Goal: Information Seeking & Learning: Check status

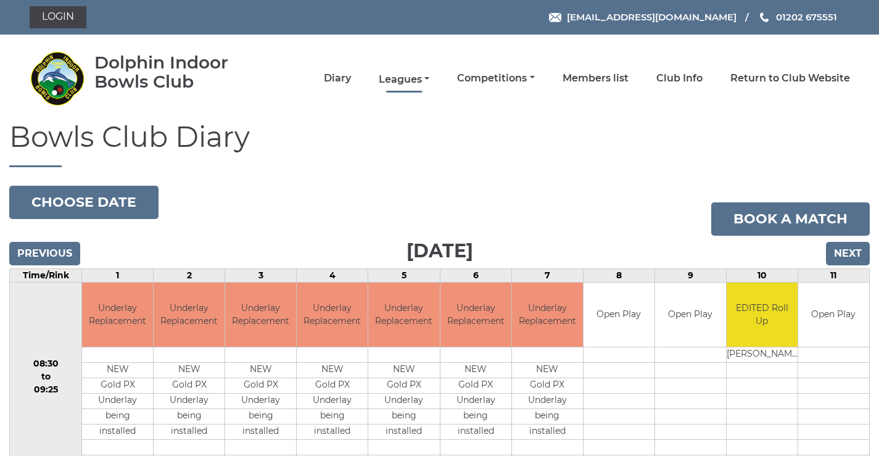
click at [406, 76] on link "Leagues" at bounding box center [404, 80] width 51 height 14
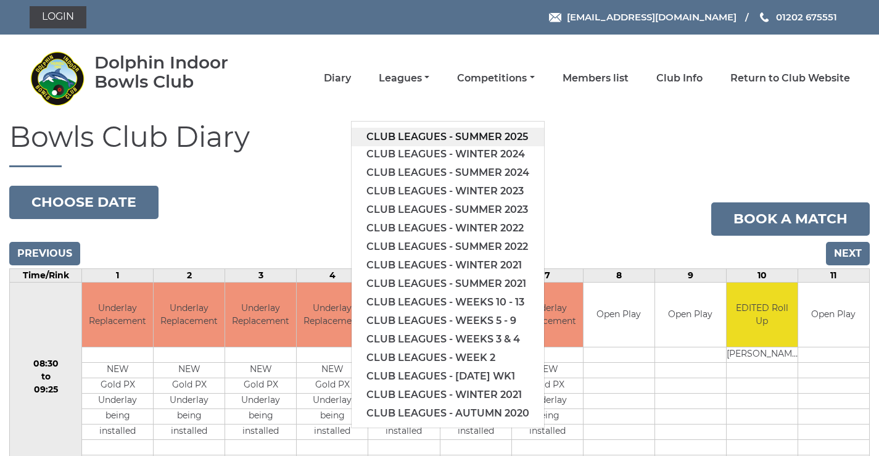
click at [406, 134] on link "Club leagues - Summer 2025" at bounding box center [448, 137] width 192 height 19
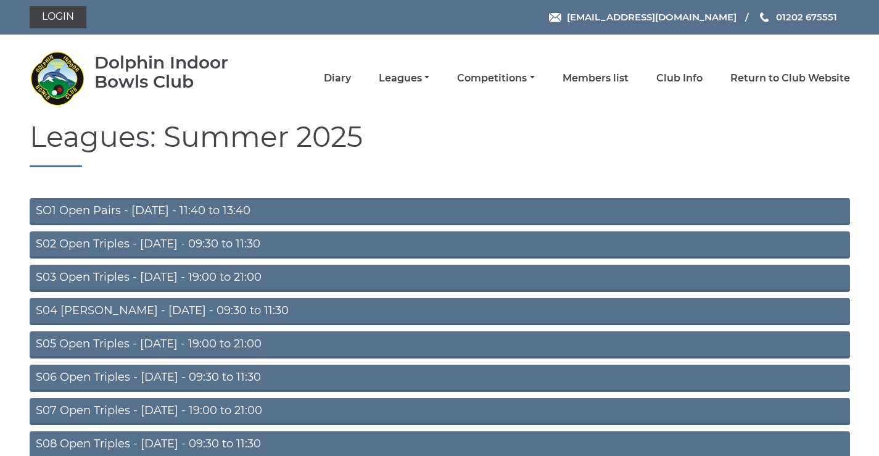
scroll to position [98, 0]
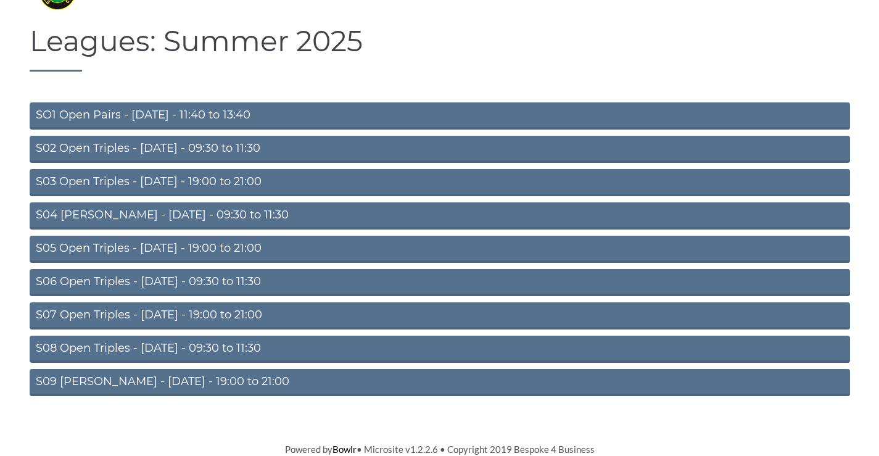
click at [106, 347] on link "S08 Open Triples - [DATE] - 09:30 to 11:30" at bounding box center [440, 349] width 820 height 27
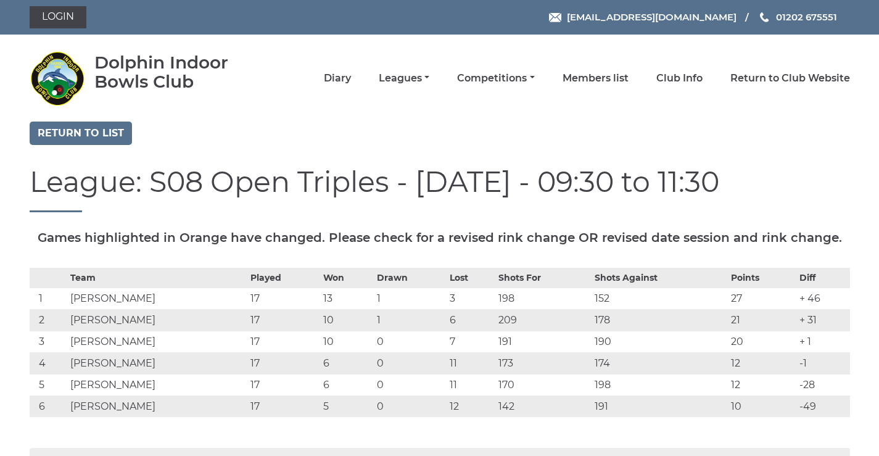
scroll to position [144, 0]
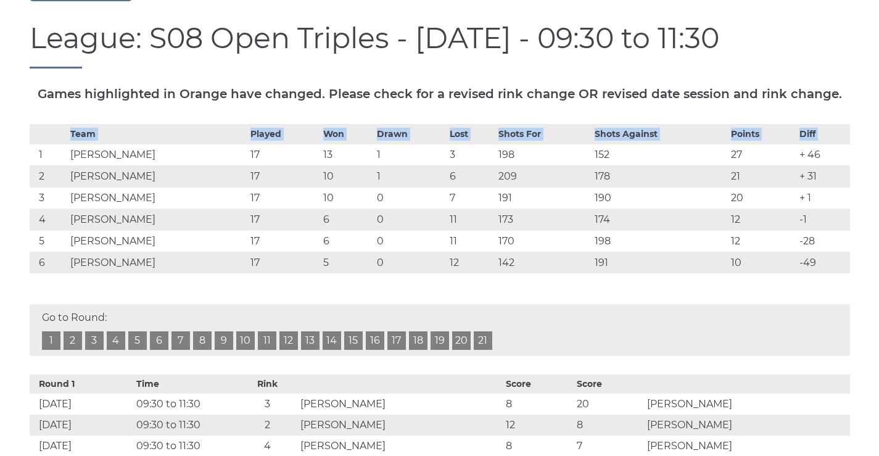
drag, startPoint x: 38, startPoint y: 181, endPoint x: 851, endPoint y: 292, distance: 821.2
click at [851, 292] on div "Team Played Won Drawn Lost Shots For Shots Against Points Diff 1 Tim CHANT 17 1…" at bounding box center [439, 208] width 839 height 168
copy table "Team Played Won Drawn Lost Shots For Shots Against Points Diff"
click at [199, 165] on td "[PERSON_NAME]" at bounding box center [157, 155] width 180 height 22
click at [397, 356] on div "Go to Round: 1 2 3 4 5 6 7 8 9 10 11 12 13 14 15 16 17 18 19 20 21" at bounding box center [440, 330] width 820 height 52
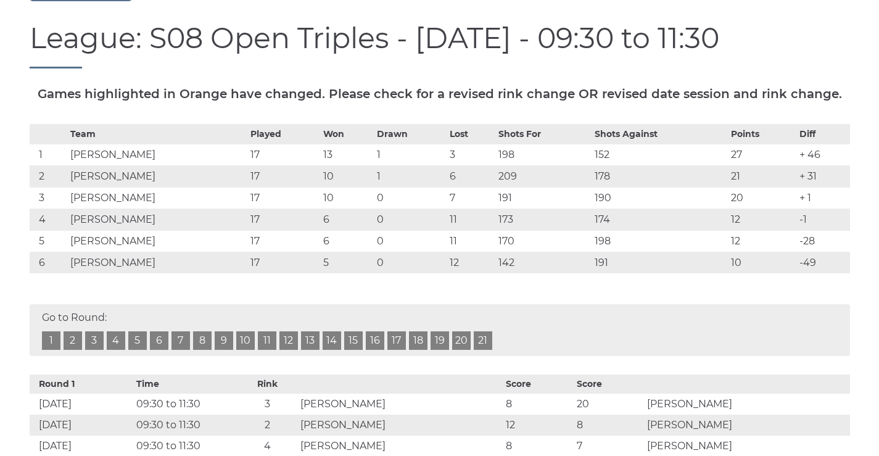
click at [395, 350] on link "17" at bounding box center [396, 340] width 19 height 19
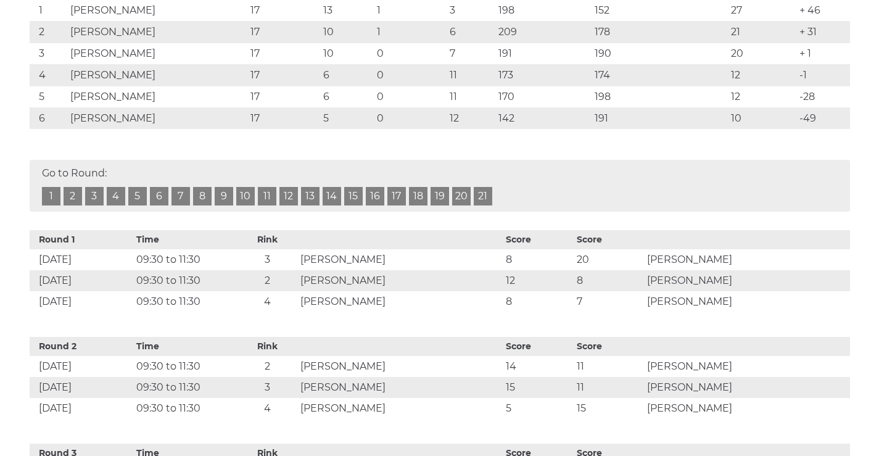
click at [104, 21] on td "[PERSON_NAME]" at bounding box center [157, 10] width 180 height 22
drag, startPoint x: 123, startPoint y: 33, endPoint x: 128, endPoint y: 38, distance: 7.4
click at [126, 21] on td "Tim CHANT" at bounding box center [157, 10] width 180 height 22
click at [257, 129] on td "17" at bounding box center [283, 118] width 73 height 22
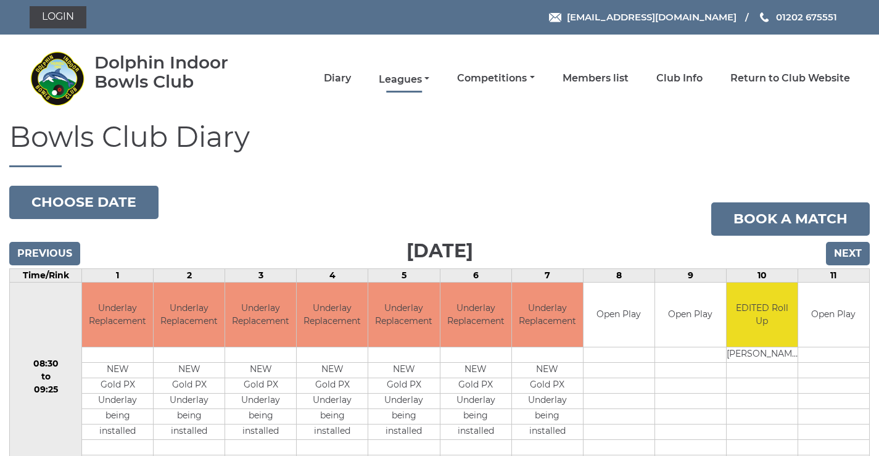
click at [407, 81] on link "Leagues" at bounding box center [404, 80] width 51 height 14
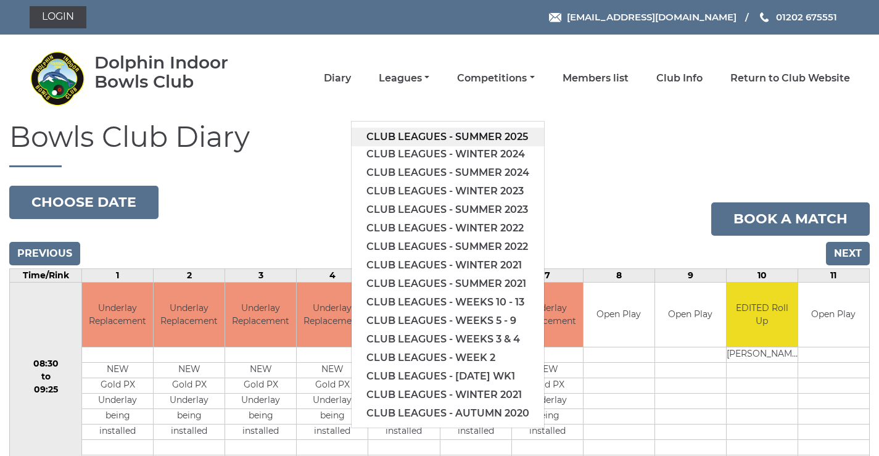
click at [395, 137] on link "Club leagues - Summer 2025" at bounding box center [448, 137] width 192 height 19
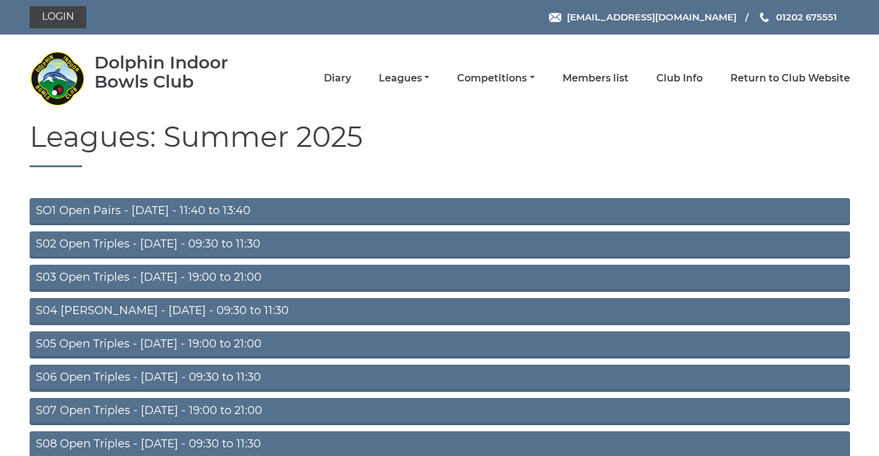
scroll to position [98, 0]
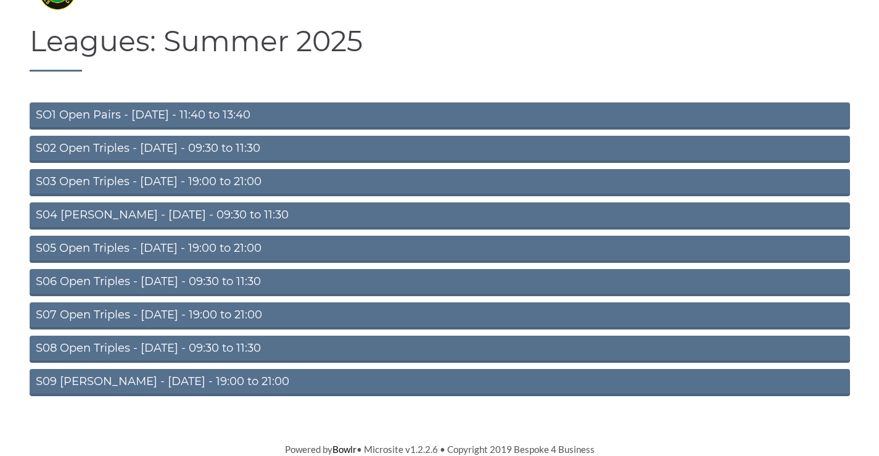
click at [95, 344] on link "S08 Open Triples - [DATE] - 09:30 to 11:30" at bounding box center [440, 349] width 820 height 27
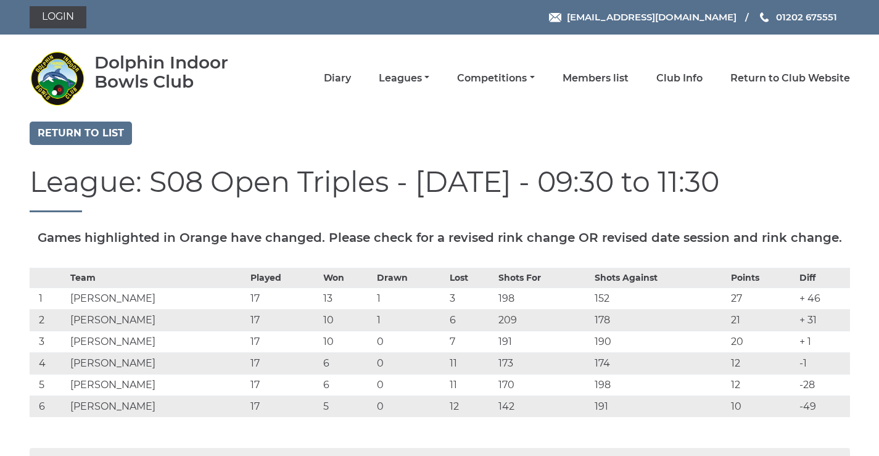
scroll to position [144, 0]
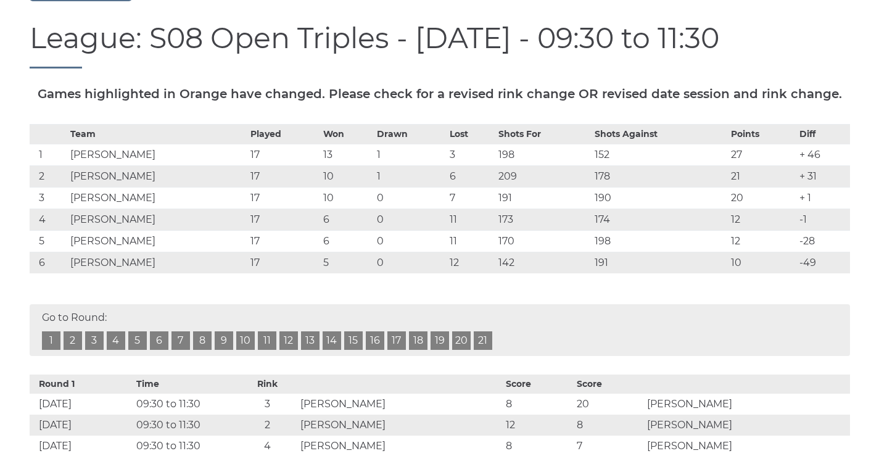
click at [395, 350] on link "17" at bounding box center [396, 340] width 19 height 19
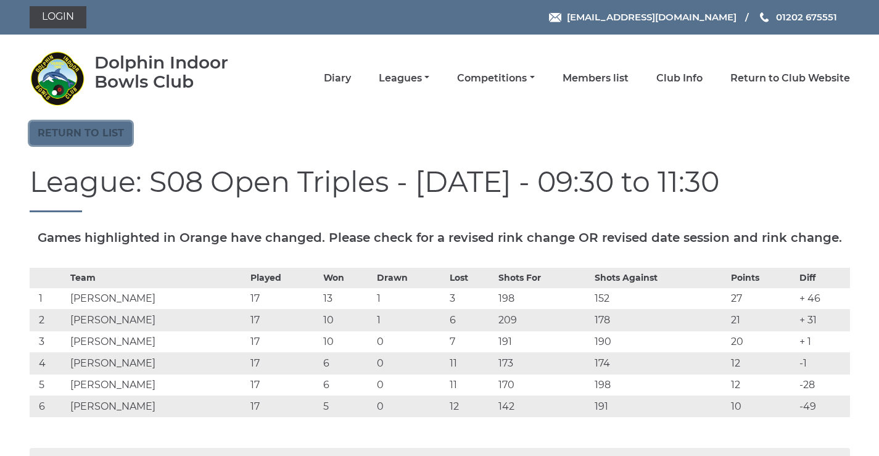
click at [87, 138] on link "Return to list" at bounding box center [81, 133] width 102 height 23
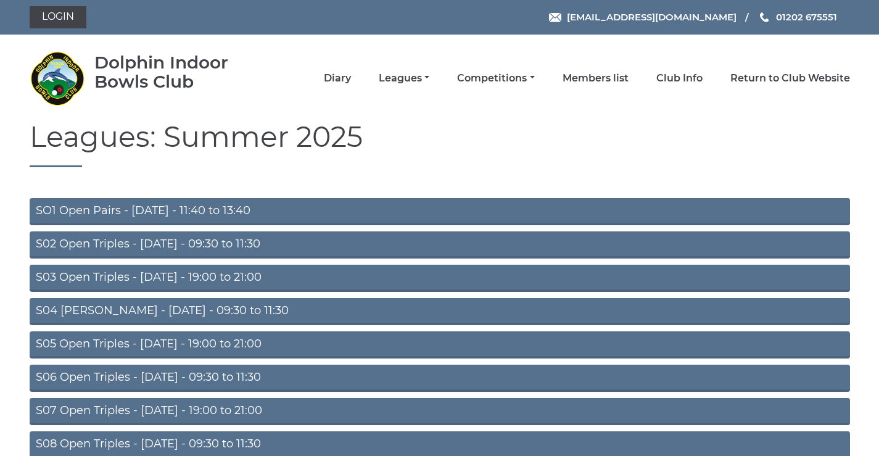
scroll to position [98, 0]
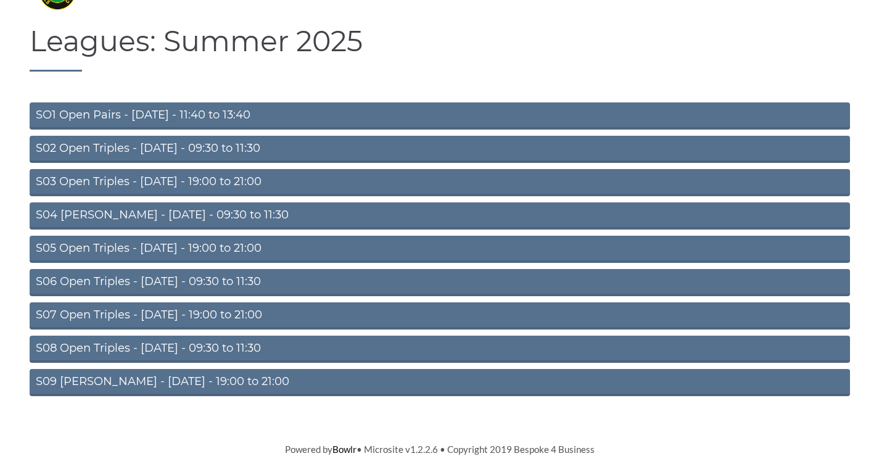
click at [196, 377] on link "S09 [PERSON_NAME] - [DATE] - 19:00 to 21:00" at bounding box center [440, 382] width 820 height 27
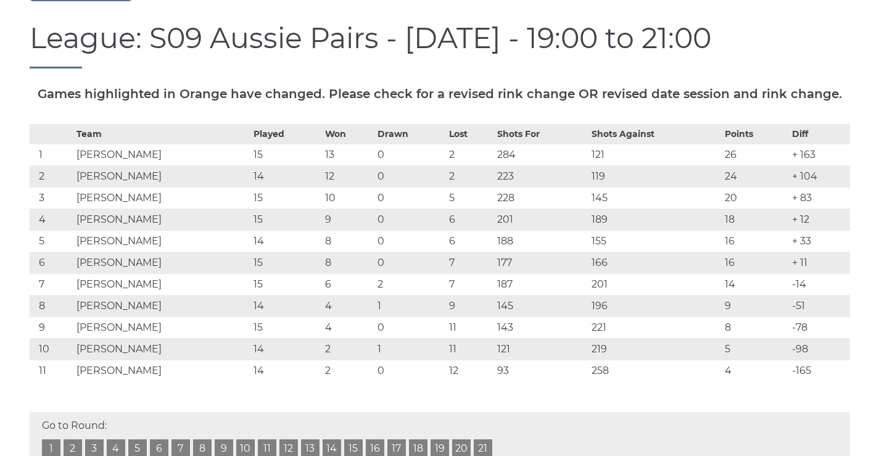
scroll to position [288, 0]
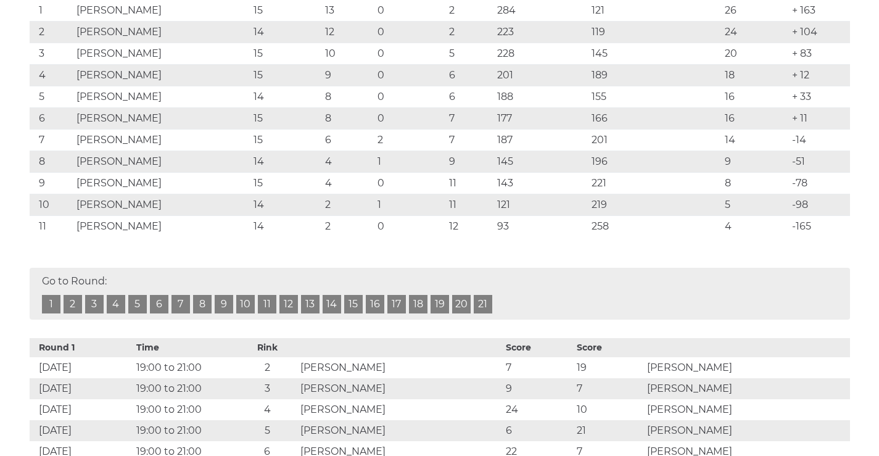
click at [378, 313] on link "16" at bounding box center [375, 304] width 19 height 19
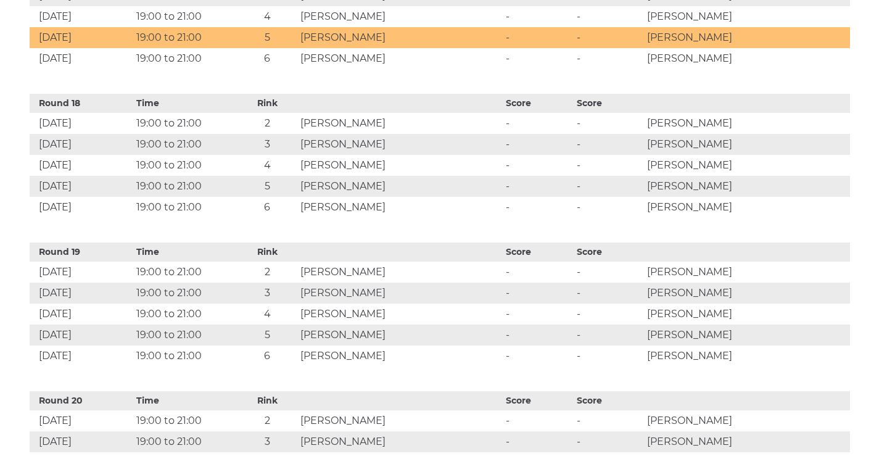
scroll to position [2916, 0]
